Goal: Find contact information: Find contact information

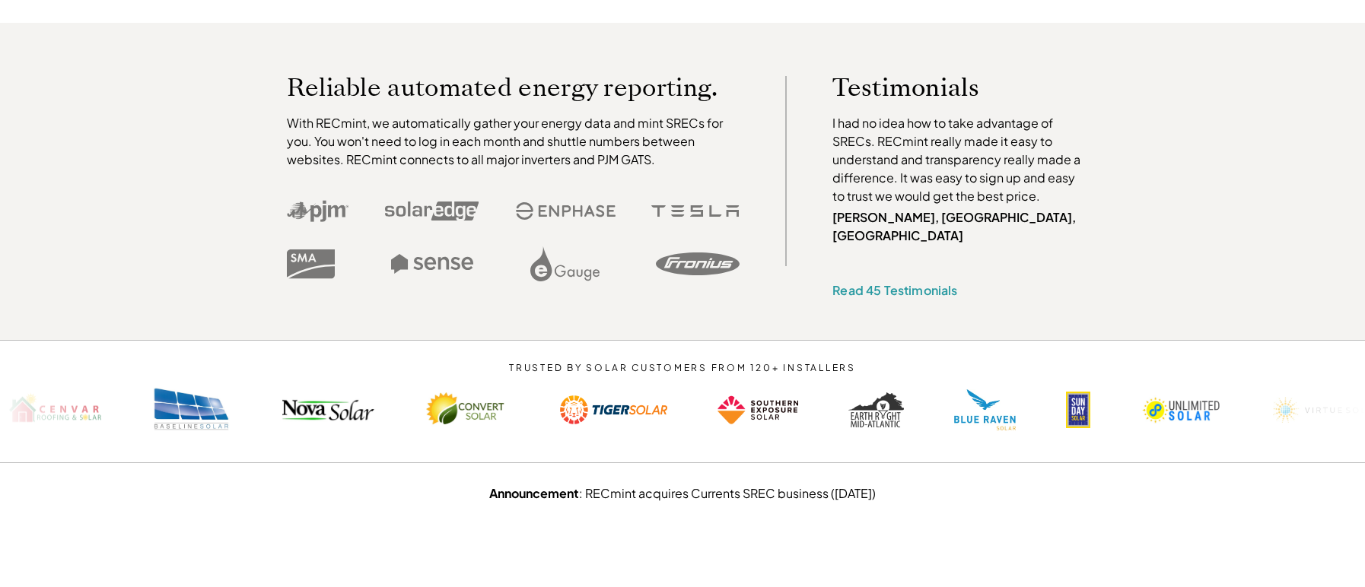
scroll to position [532, 0]
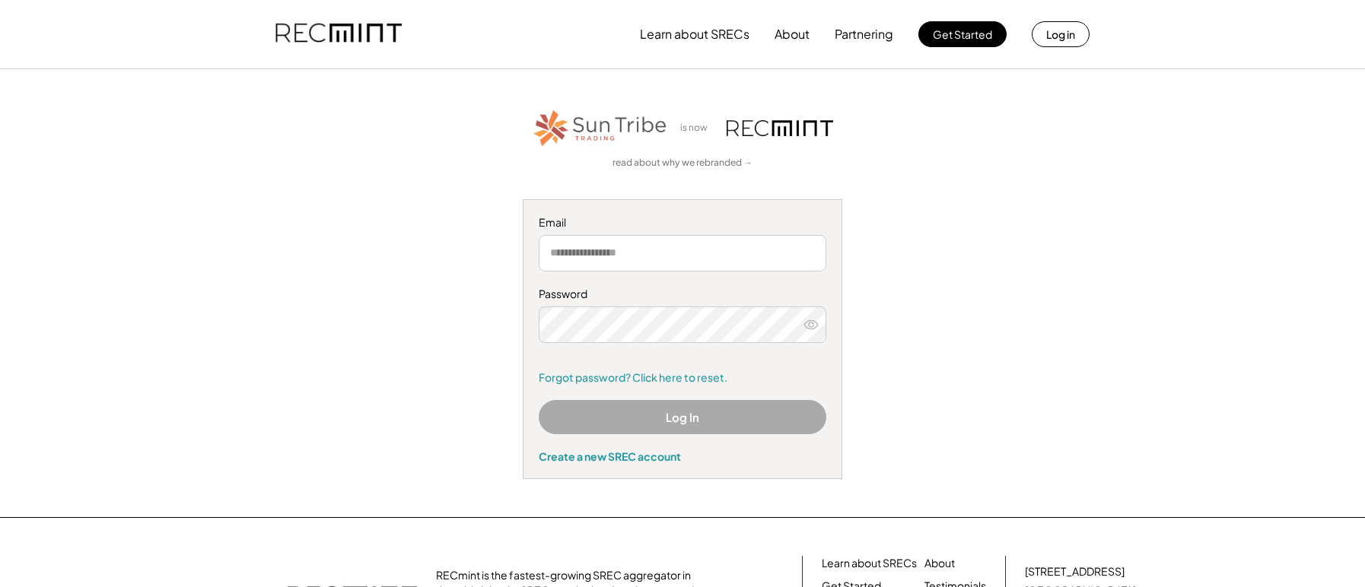
click at [646, 423] on button "Log In" at bounding box center [683, 417] width 288 height 34
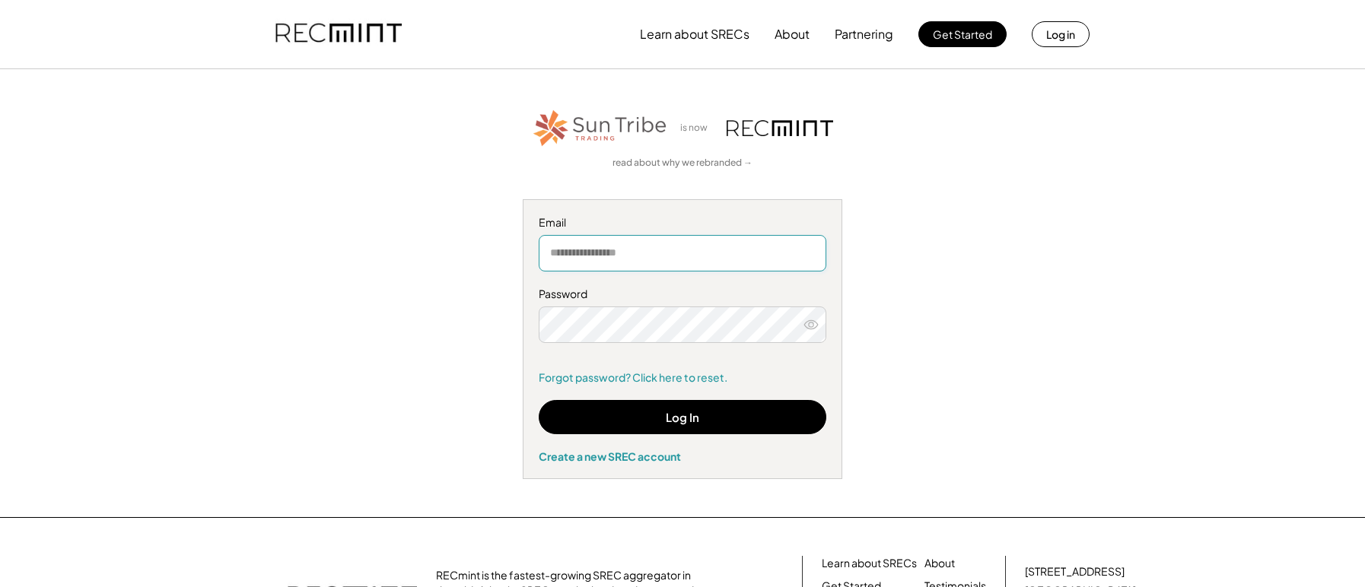
click at [656, 243] on input "email" at bounding box center [683, 253] width 288 height 37
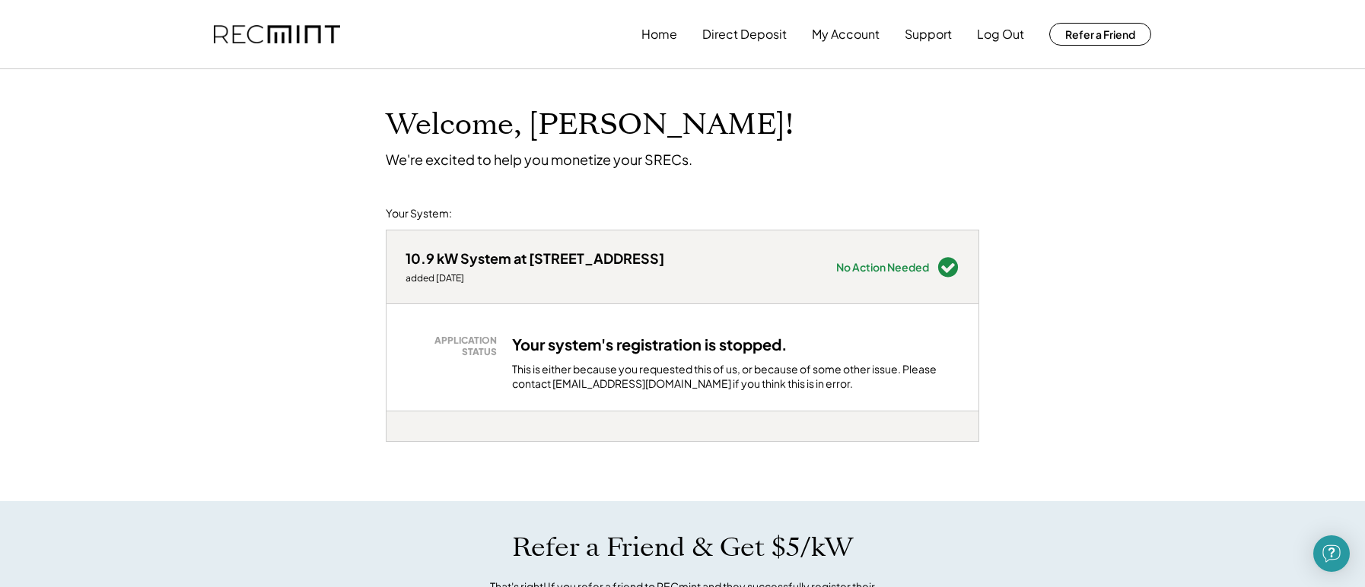
scroll to position [609, 0]
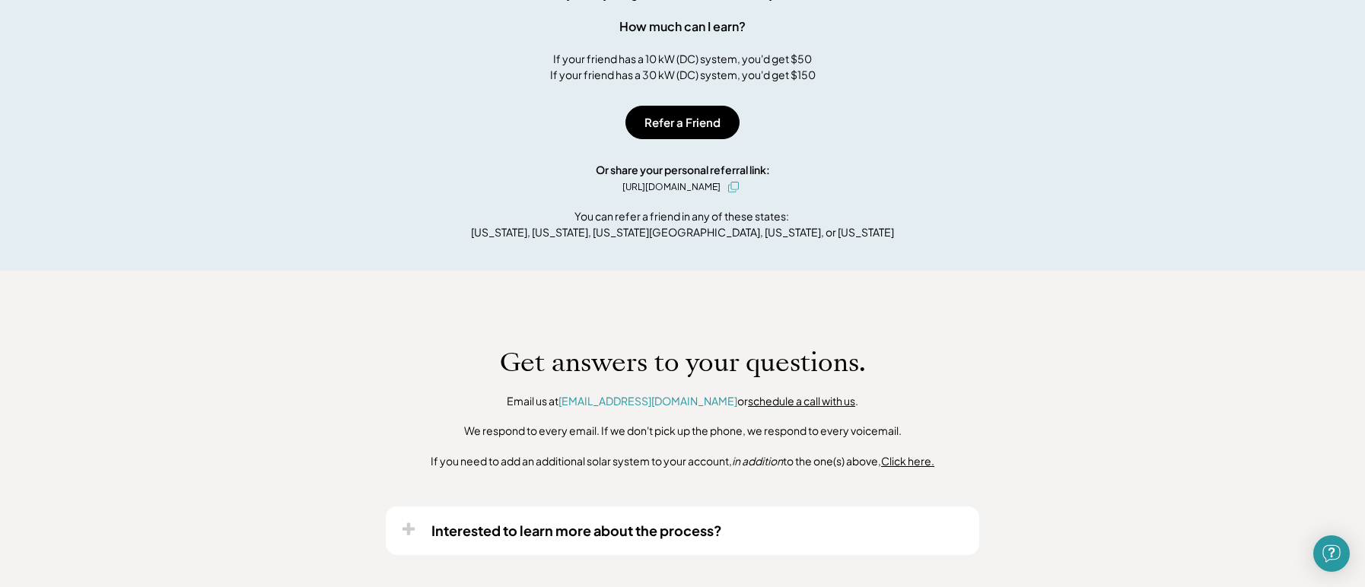
click at [797, 410] on div "Get answers to your questions. Email us at help@recmint.com or schedule a call …" at bounding box center [682, 408] width 624 height 122
click at [793, 402] on link "schedule a call with us" at bounding box center [801, 401] width 107 height 14
click at [1044, 326] on div "Get answers to your questions. Email us at help@recmint.com or schedule a call …" at bounding box center [682, 451] width 1365 height 361
